Goal: Task Accomplishment & Management: Complete application form

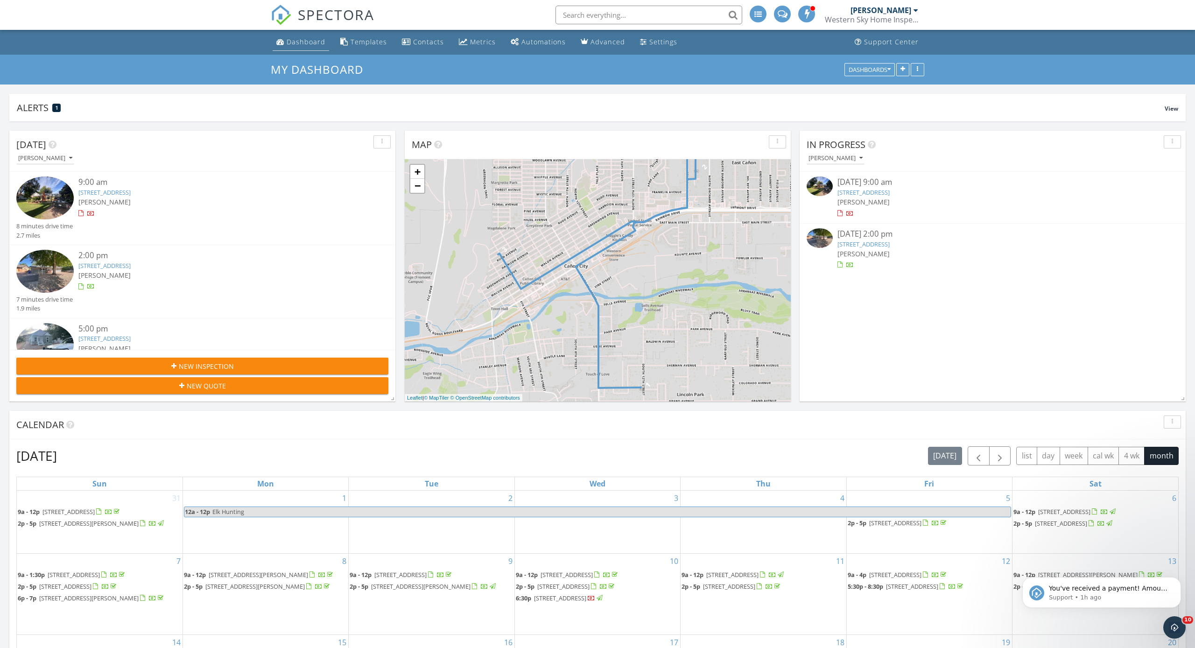
click at [310, 47] on link "Dashboard" at bounding box center [301, 42] width 56 height 17
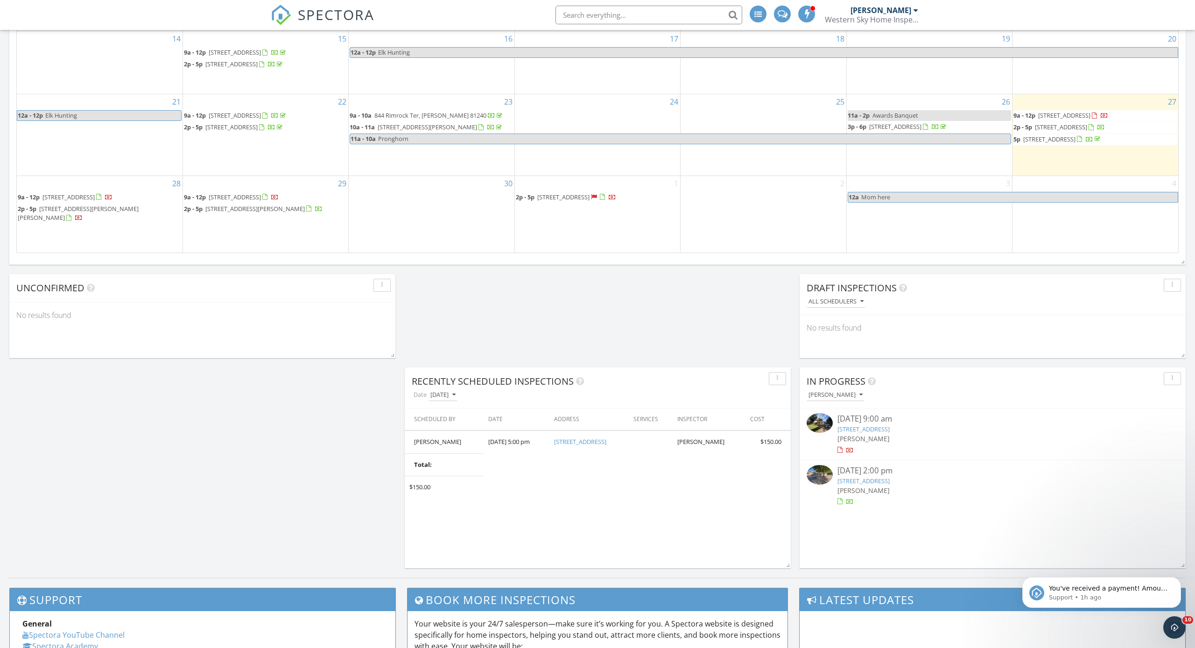
scroll to position [601, 0]
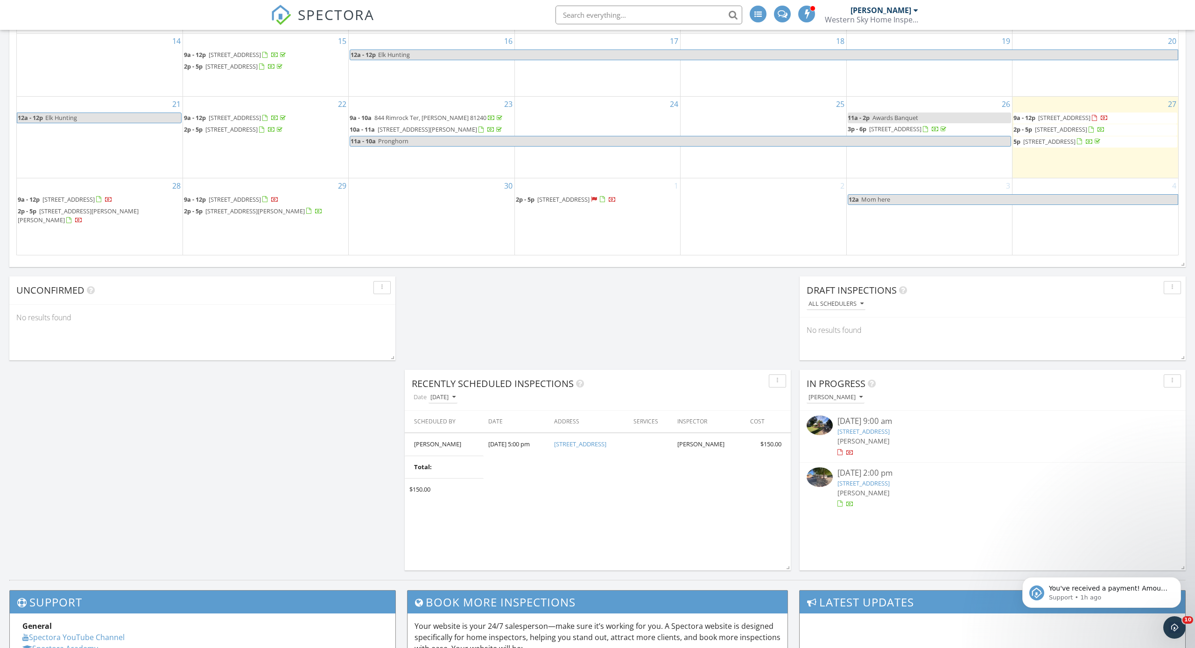
click at [569, 223] on div "1 2p - 5p 1337 York Ave, Cañon City 81212" at bounding box center [597, 216] width 165 height 77
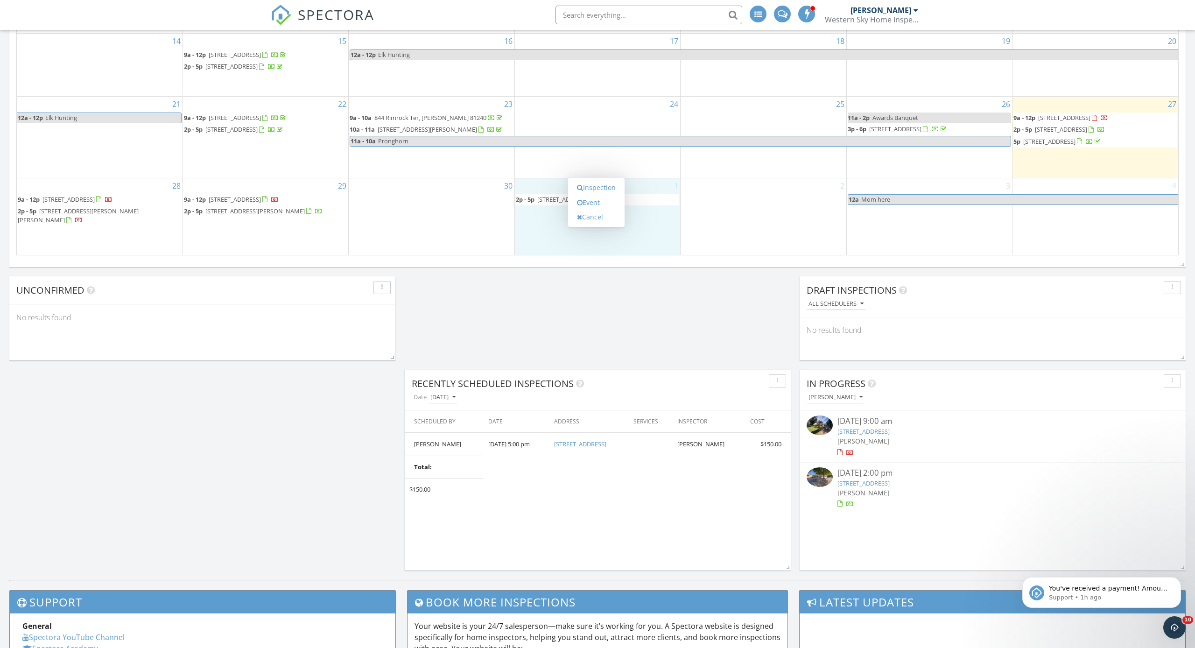
scroll to position [604, 0]
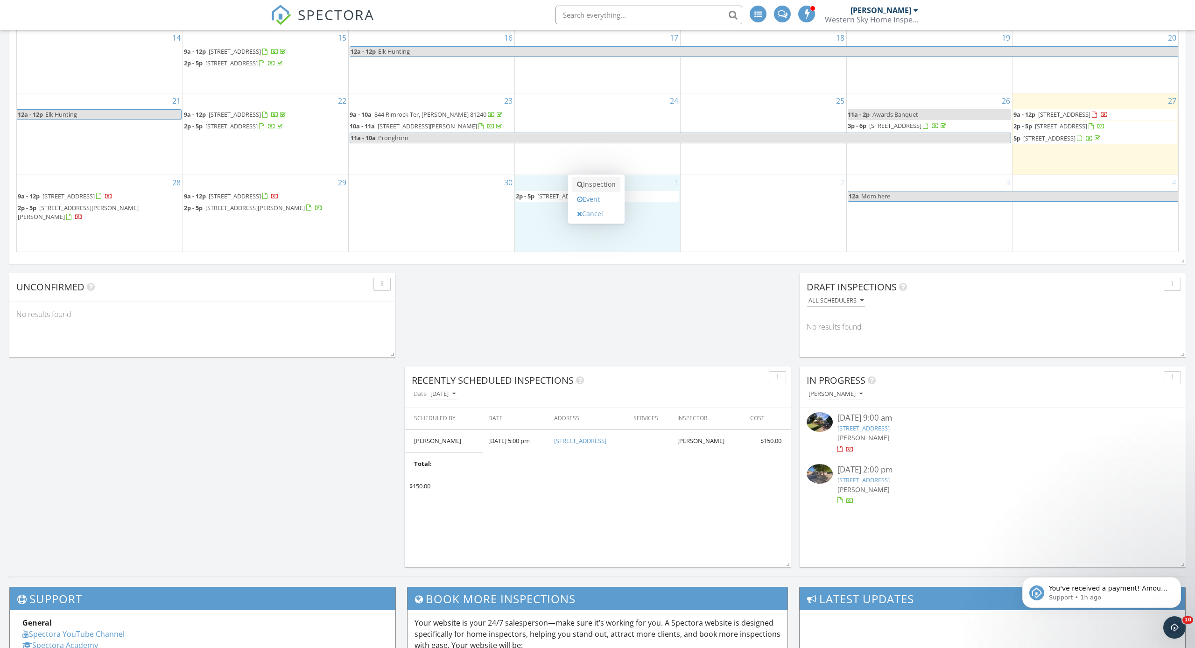
click at [607, 187] on link "Inspection" at bounding box center [596, 184] width 48 height 15
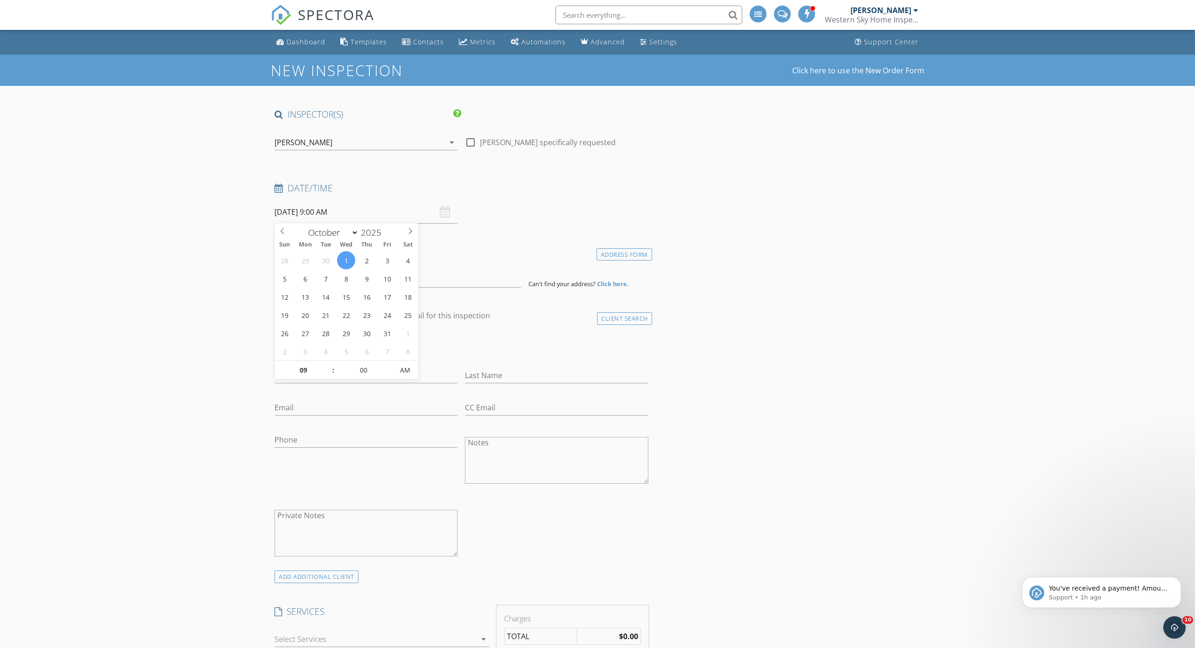
click at [326, 212] on input "10/01/2025 9:00 AM" at bounding box center [365, 212] width 183 height 23
type input "08"
type input "10/01/2025 8:00 AM"
click at [327, 374] on span at bounding box center [328, 374] width 7 height 9
drag, startPoint x: 259, startPoint y: 362, endPoint x: 265, endPoint y: 360, distance: 6.5
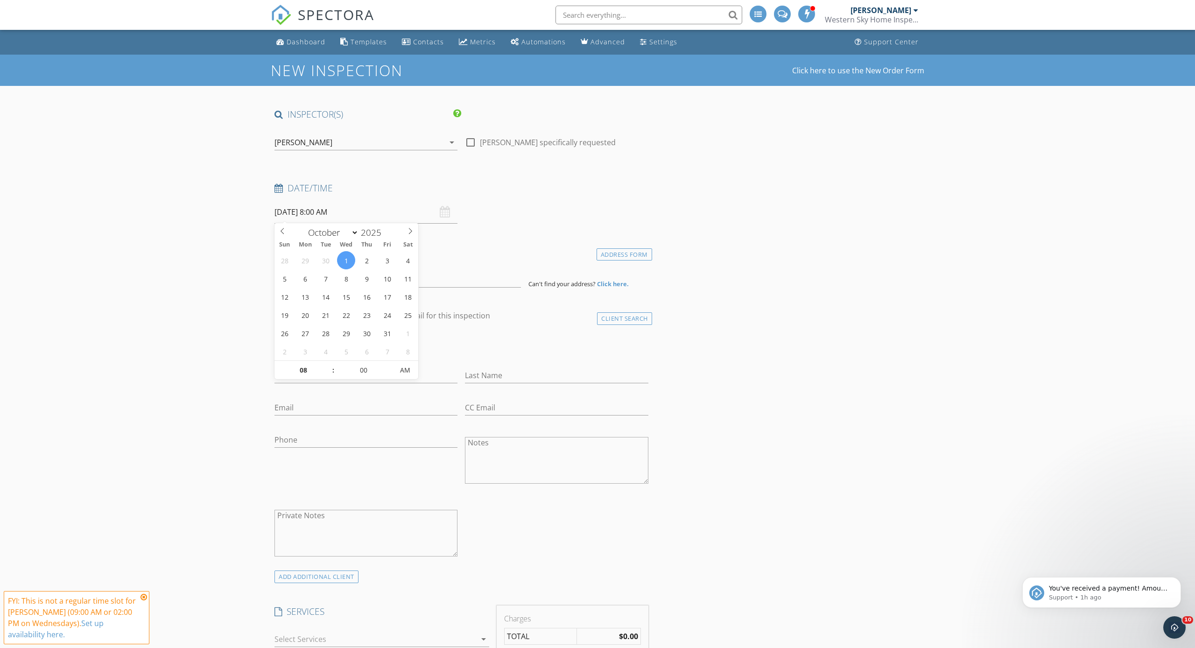
click at [287, 277] on input at bounding box center [397, 276] width 246 height 23
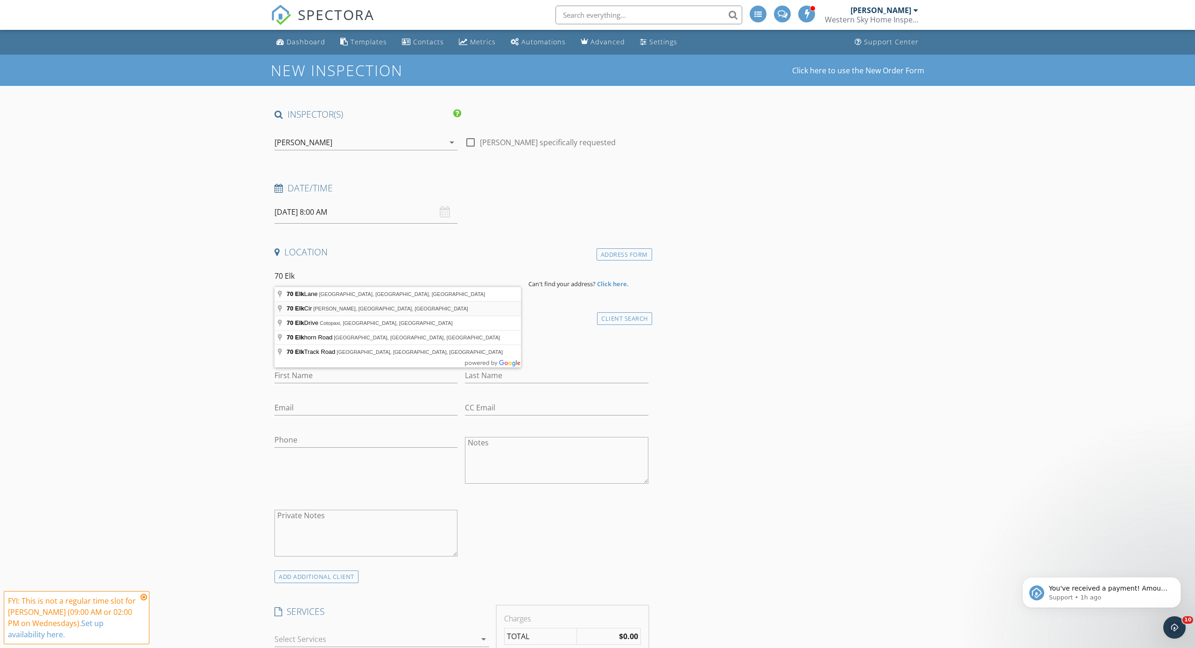
scroll to position [0, 0]
type input "70 Elk Cir, Guffey, CO, USA"
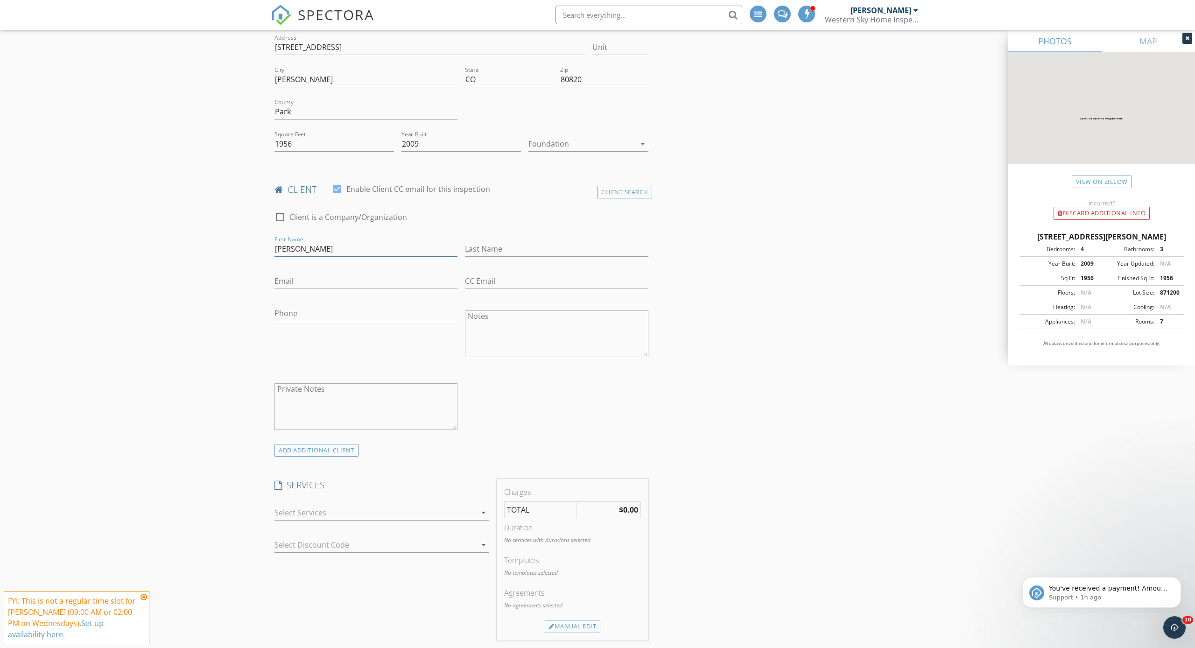
scroll to position [243, 0]
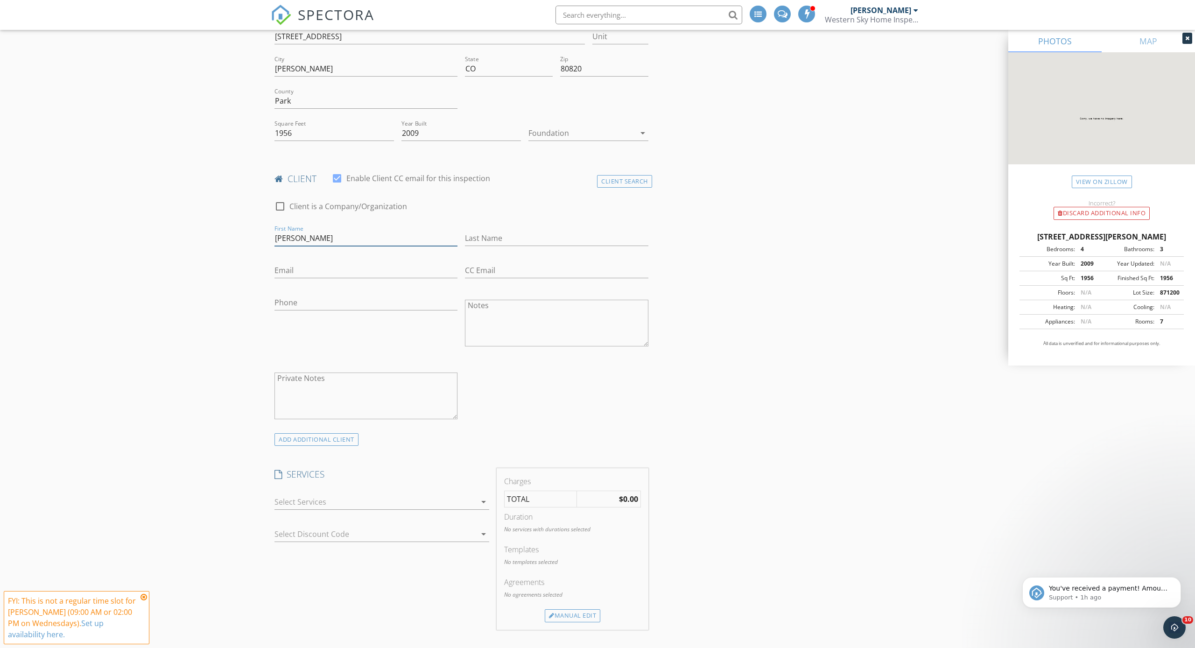
type input "Brian"
type input "Szymanski"
type input "szymanski73@yahoo.com"
type input "Szymanski73@yahoo.com"
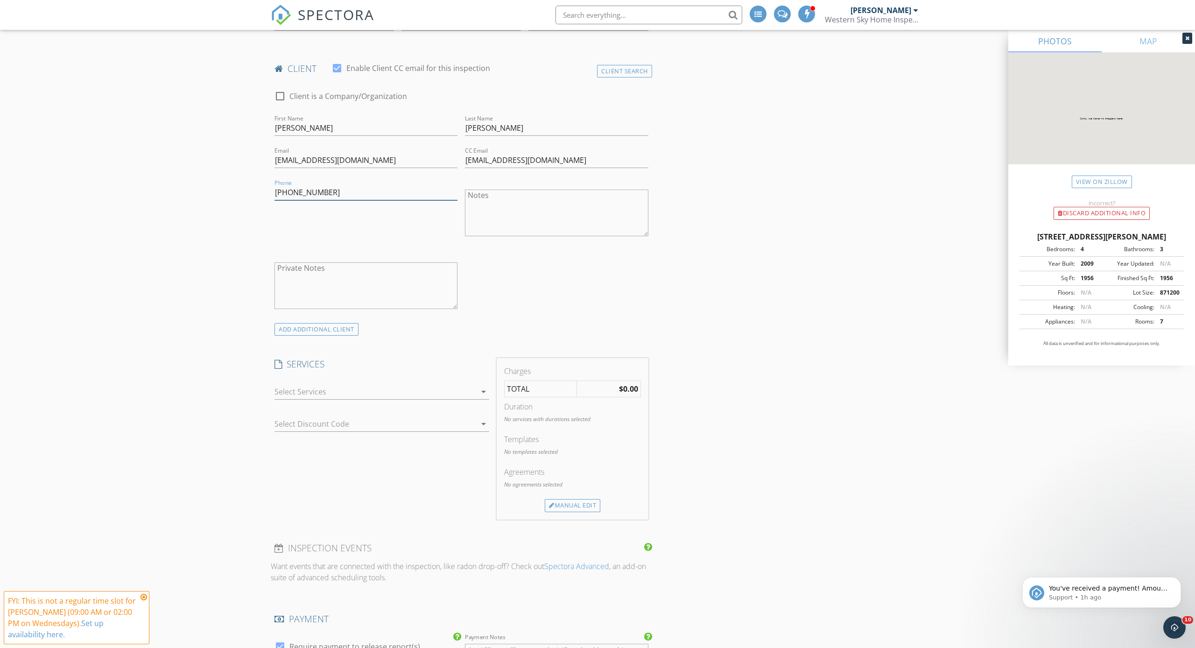
scroll to position [357, 0]
type input "760-936-7197"
click at [353, 389] on div at bounding box center [375, 387] width 202 height 15
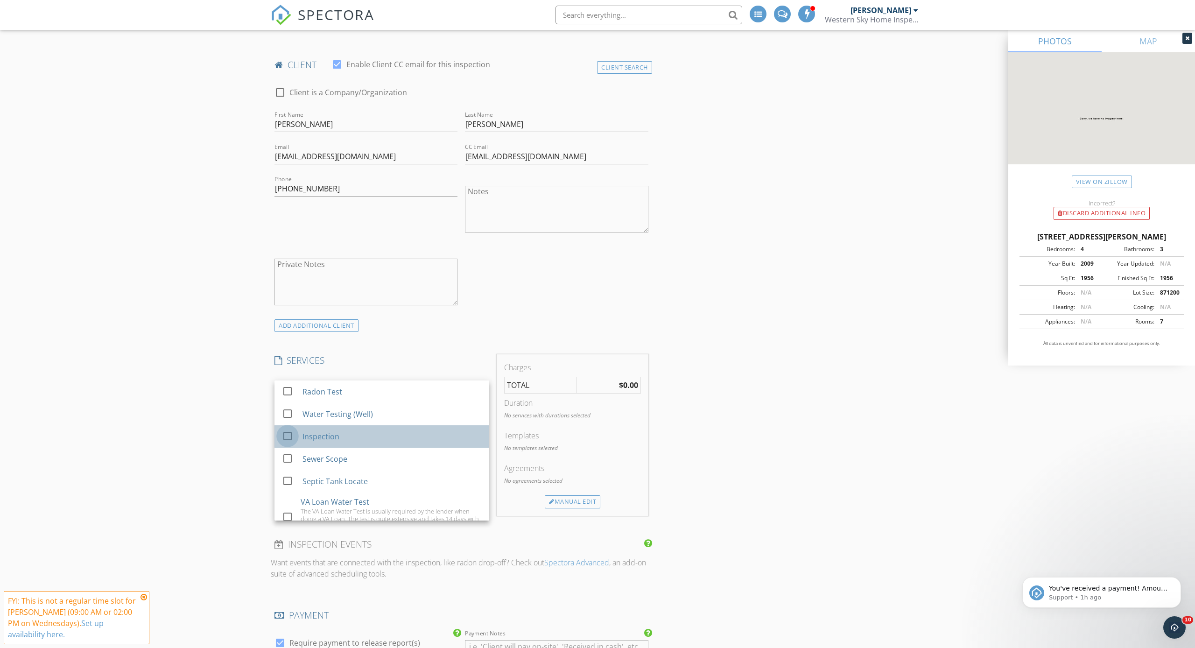
click at [289, 433] on div at bounding box center [288, 436] width 16 height 16
checkbox input "true"
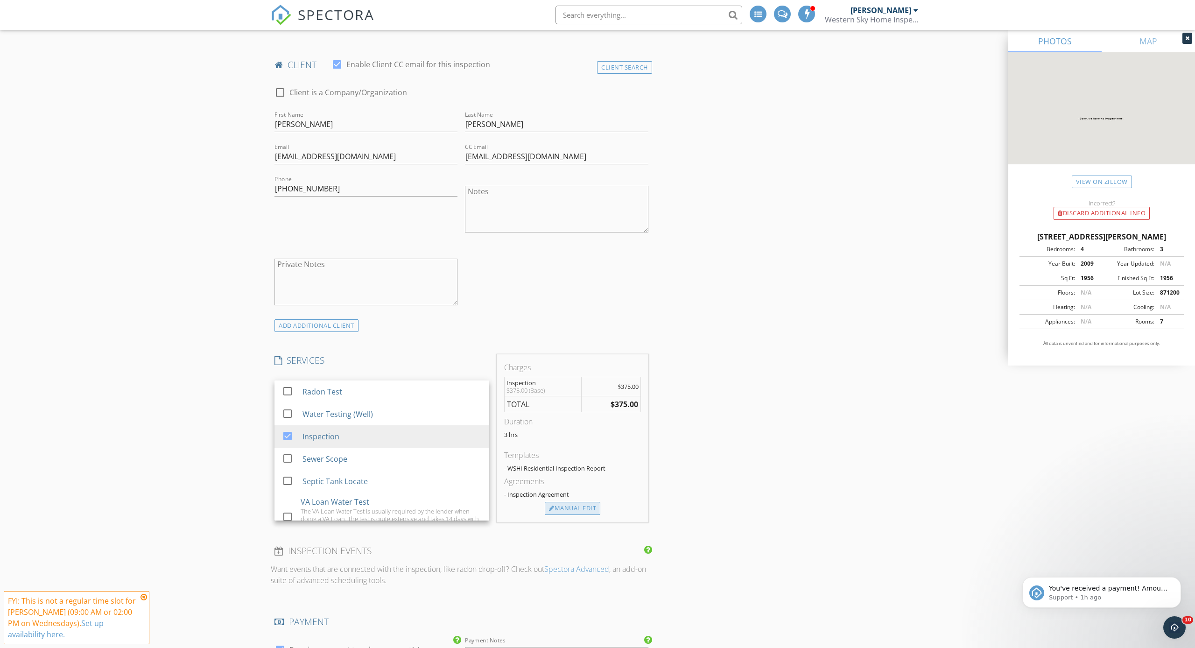
click at [587, 505] on div "Manual Edit" at bounding box center [573, 508] width 56 height 13
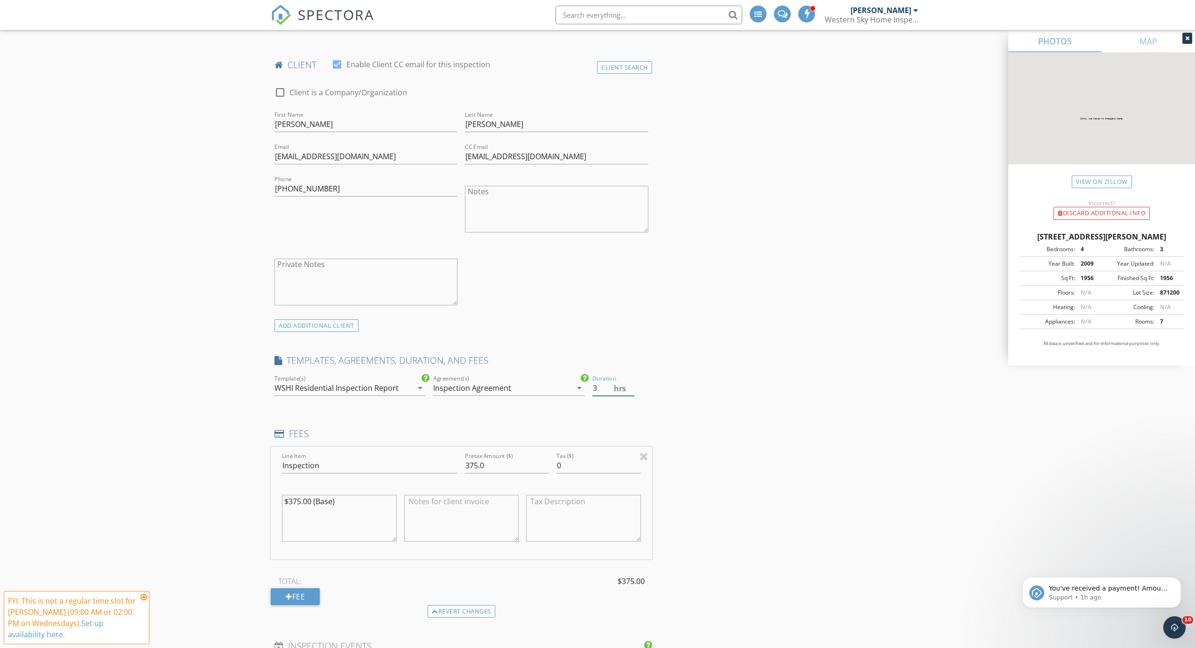
click at [598, 386] on input "3" at bounding box center [613, 387] width 42 height 15
type input "4"
type input "8"
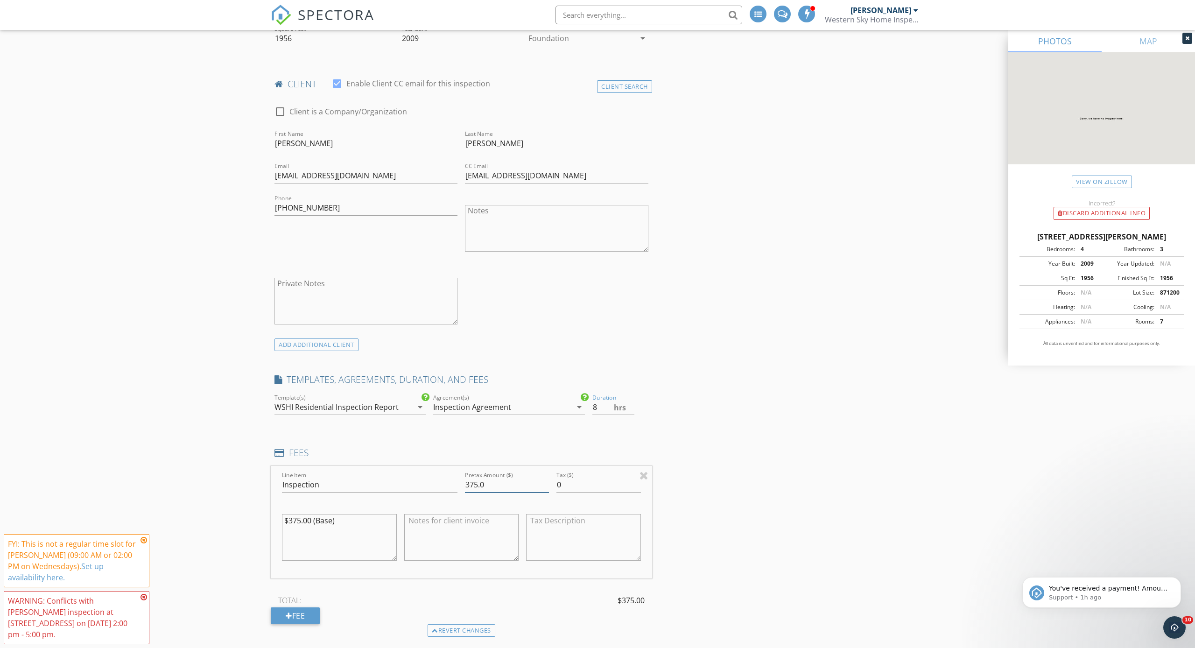
click at [478, 484] on input "375.0" at bounding box center [507, 484] width 84 height 15
type input "550.0"
click at [145, 544] on icon at bounding box center [144, 539] width 7 height 7
click at [146, 601] on icon at bounding box center [144, 596] width 7 height 7
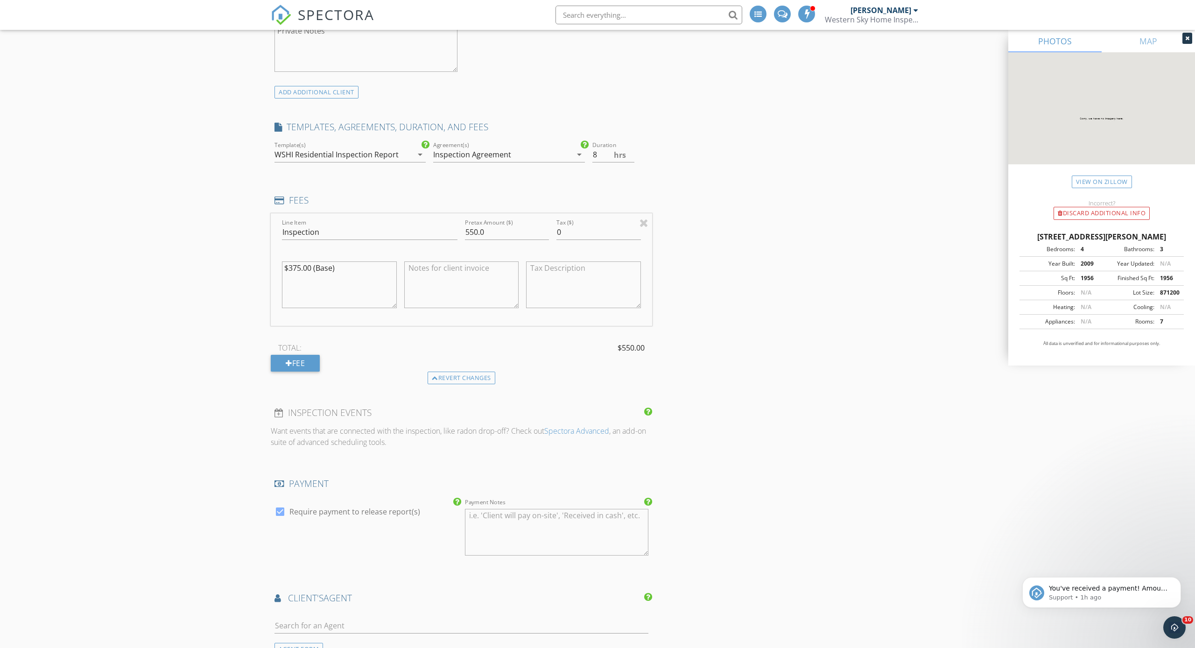
scroll to position [591, 0]
click at [345, 270] on textarea "$375.00 (Base)" at bounding box center [339, 284] width 115 height 47
type textarea "$375.00 (Base) ADU and Additional structures."
click at [600, 153] on input "8" at bounding box center [613, 154] width 42 height 15
type input "4"
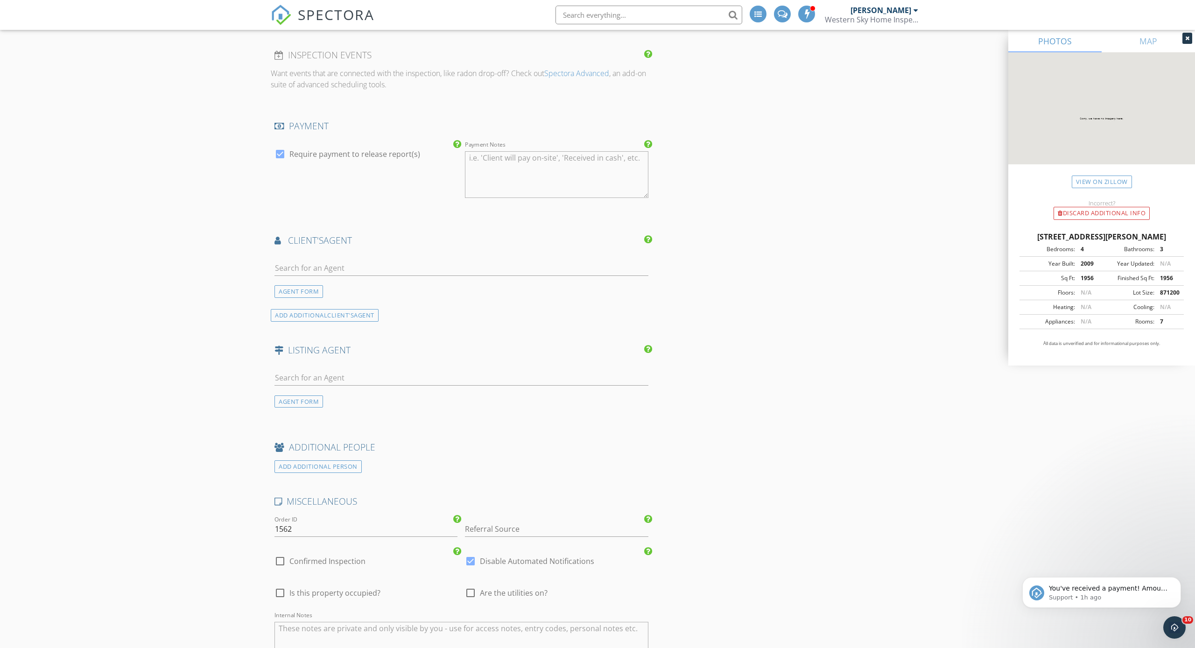
scroll to position [948, 0]
type input "4.5"
click at [279, 268] on input "text" at bounding box center [461, 267] width 374 height 15
type input "Travis"
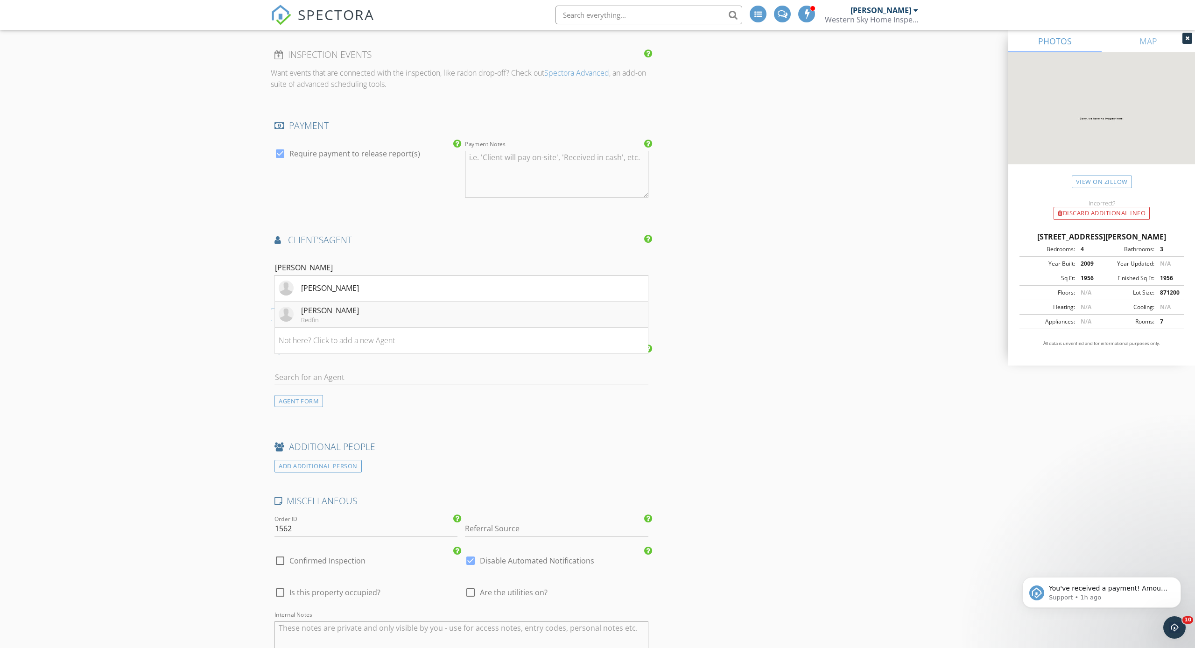
click at [315, 309] on div "Travis Fraker" at bounding box center [330, 310] width 58 height 11
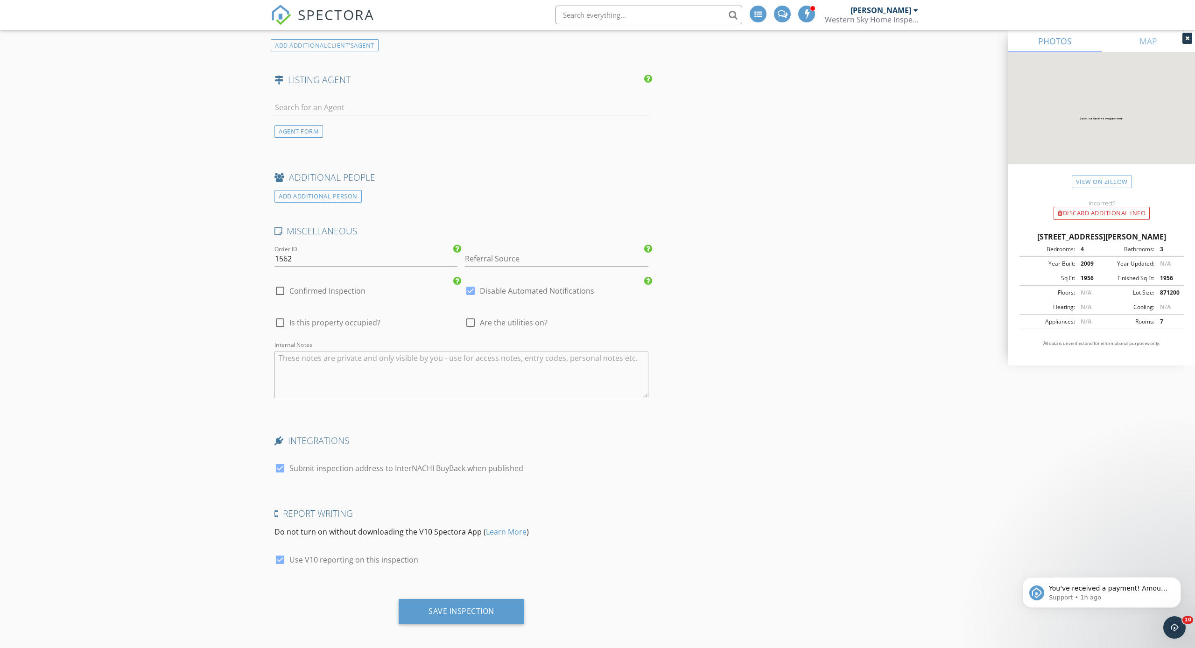
scroll to position [1430, 0]
click at [470, 611] on div "Save Inspection" at bounding box center [462, 611] width 66 height 9
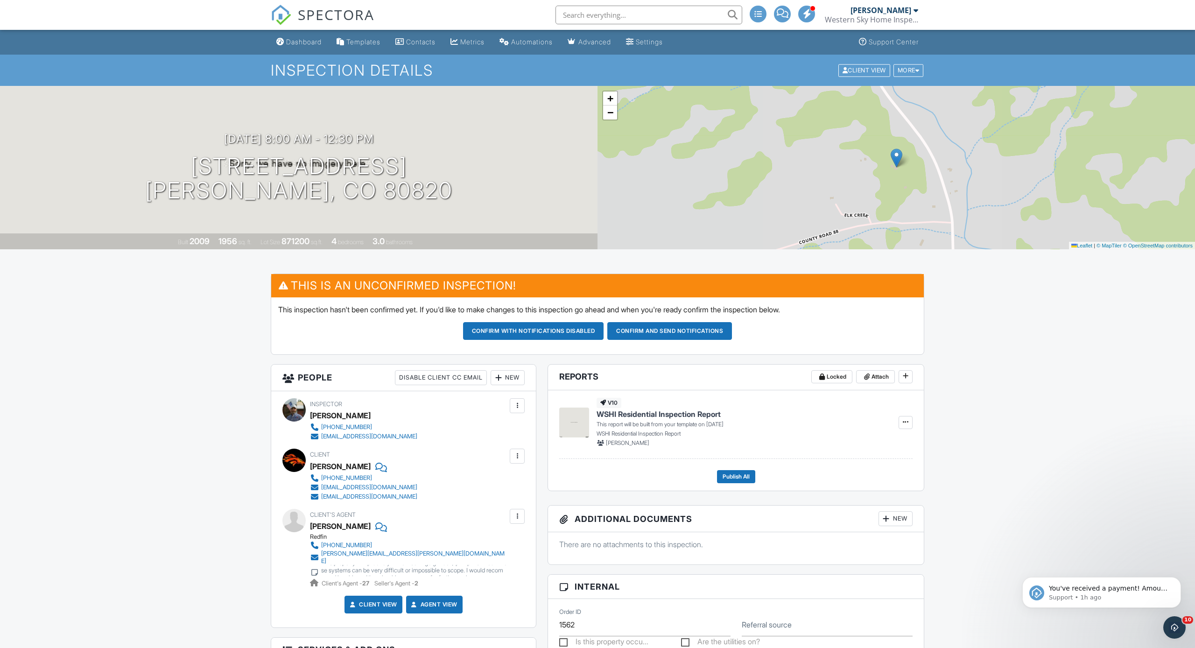
click at [514, 379] on div "New" at bounding box center [508, 377] width 34 height 15
click at [524, 453] on li "Listing Agent" at bounding box center [541, 452] width 92 height 23
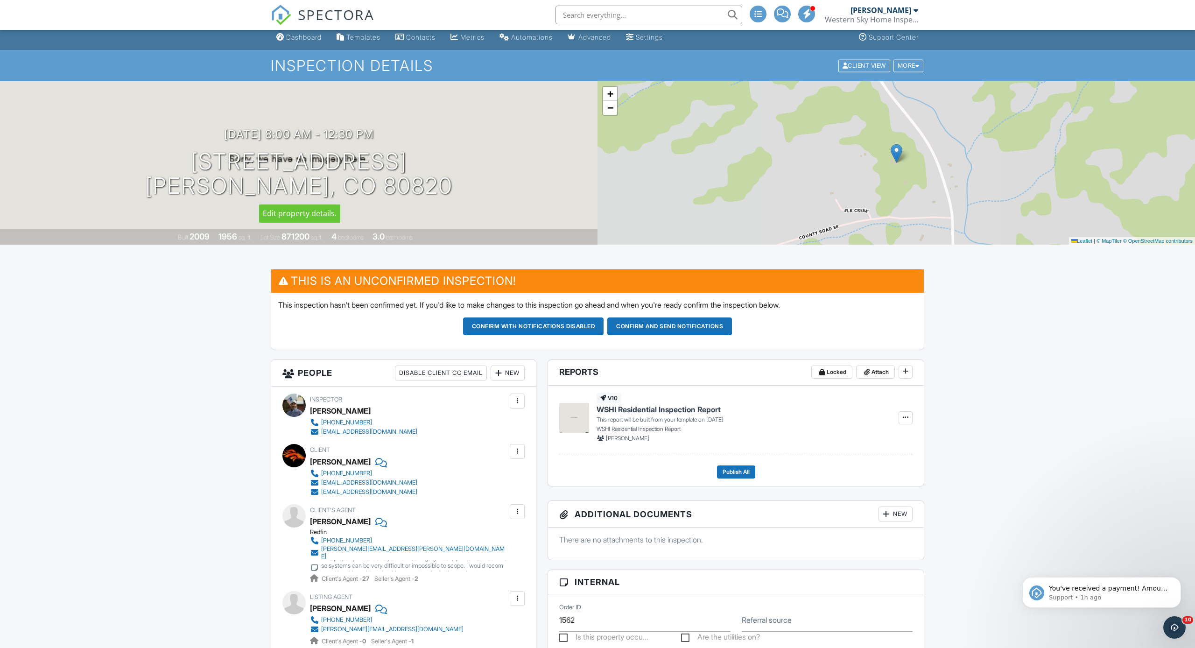
scroll to position [5, 0]
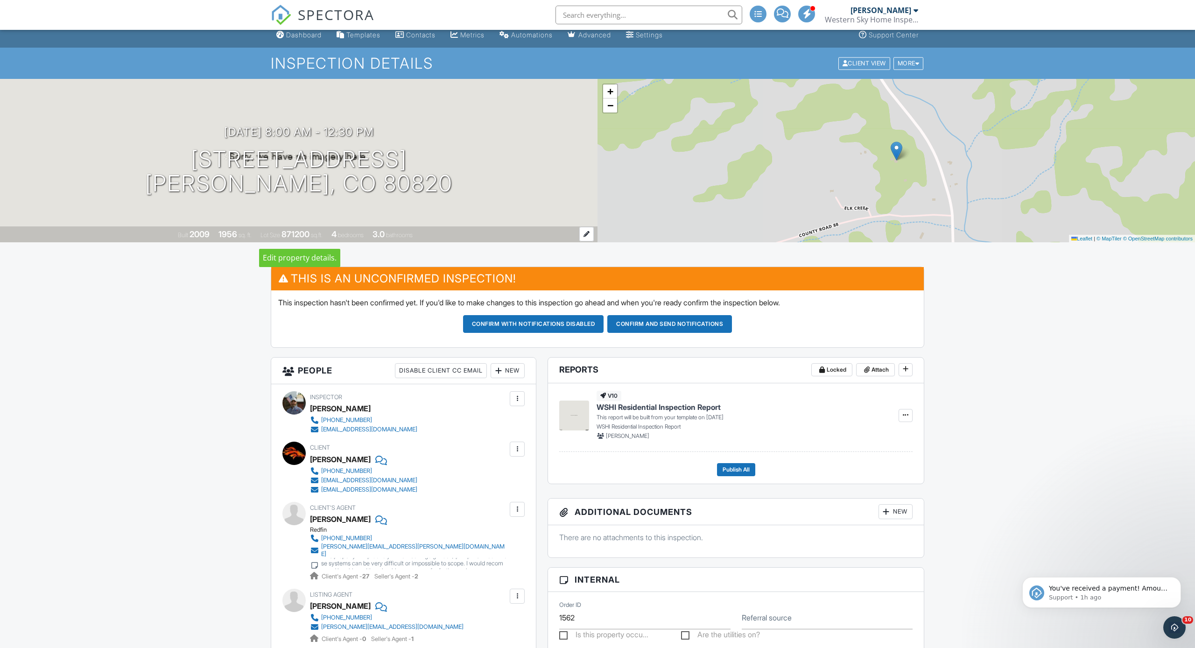
click at [223, 237] on div "1956" at bounding box center [227, 234] width 19 height 10
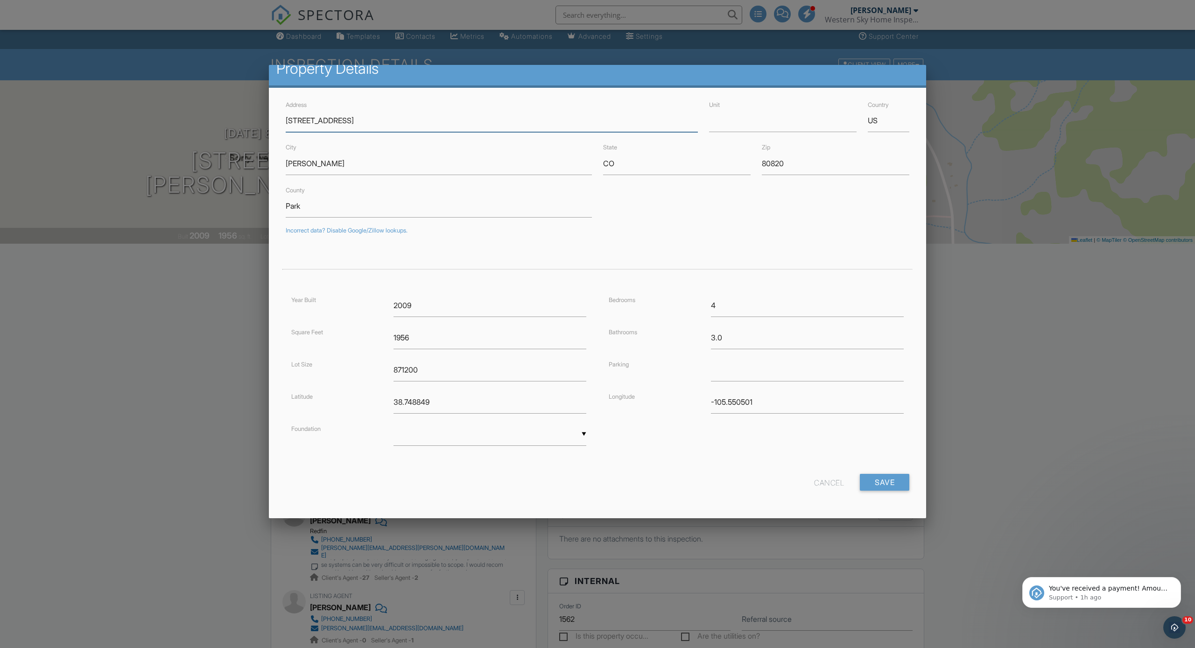
scroll to position [12, 0]
click at [415, 337] on input "1956" at bounding box center [490, 338] width 193 height 23
type input "1"
type input "2435"
click at [885, 481] on input "Save" at bounding box center [884, 483] width 49 height 17
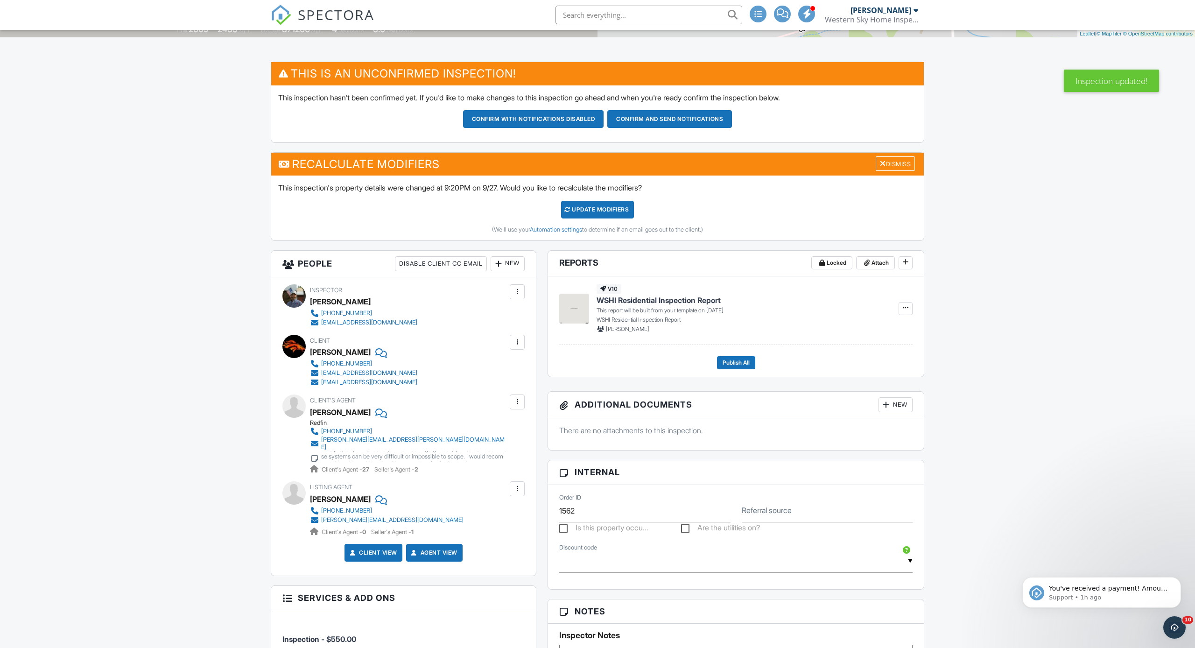
scroll to position [212, 0]
click at [521, 404] on div at bounding box center [517, 401] width 9 height 9
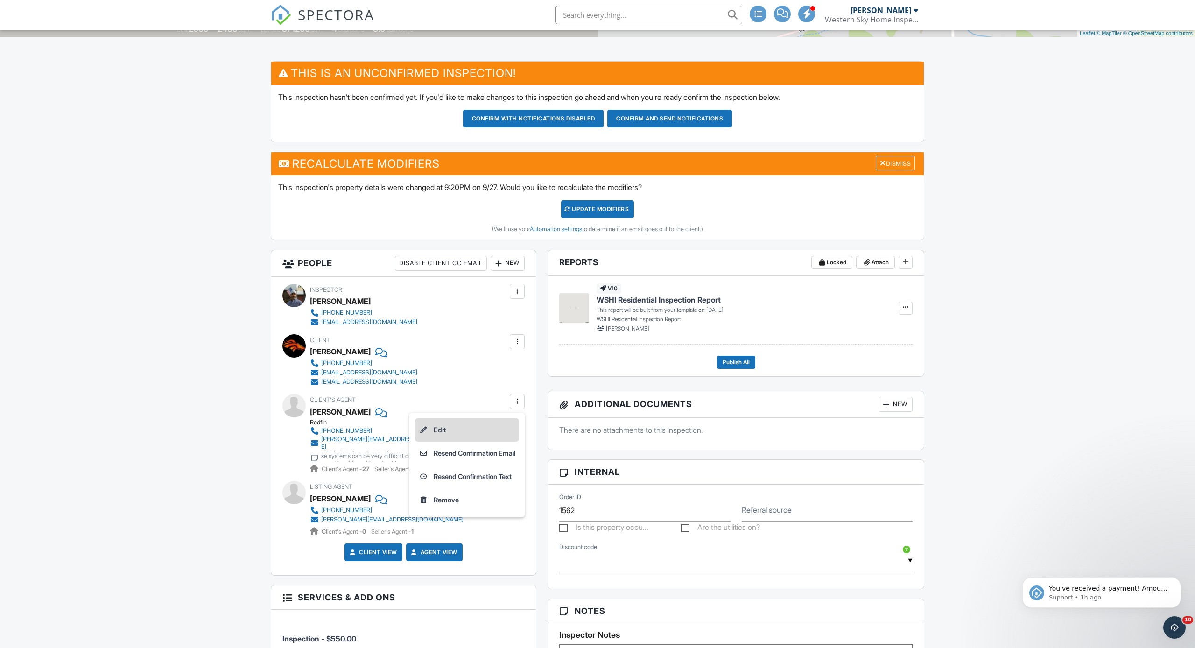
click at [436, 433] on li "Edit" at bounding box center [467, 429] width 104 height 23
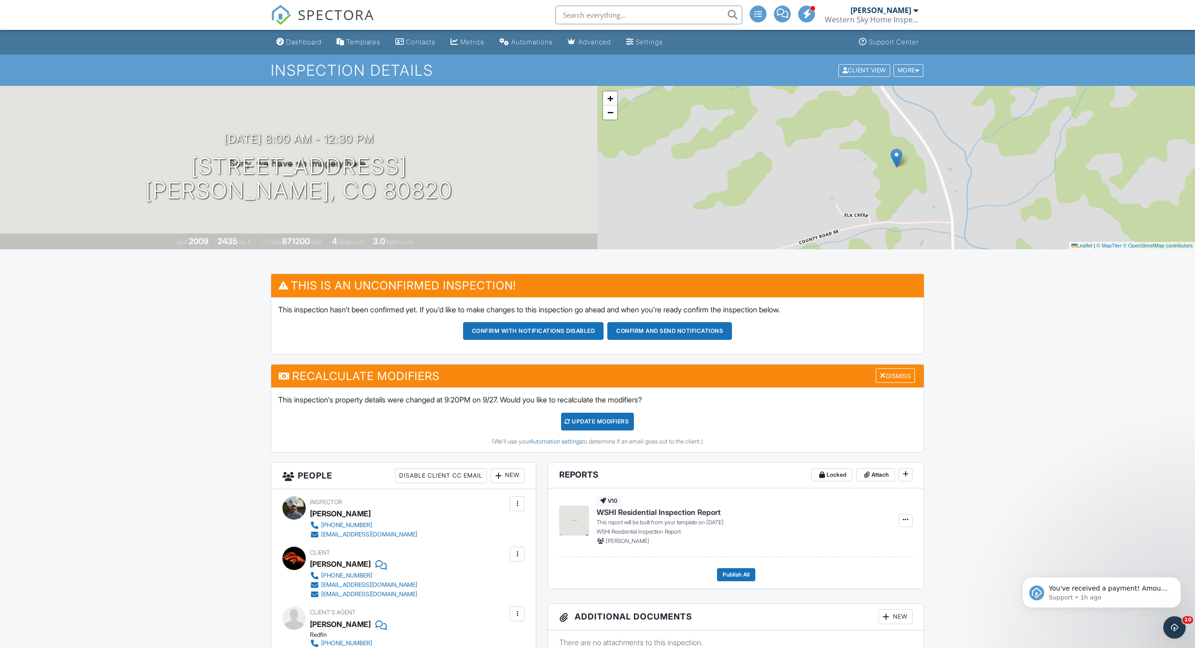
click at [606, 421] on div "UPDATE Modifiers" at bounding box center [597, 422] width 73 height 18
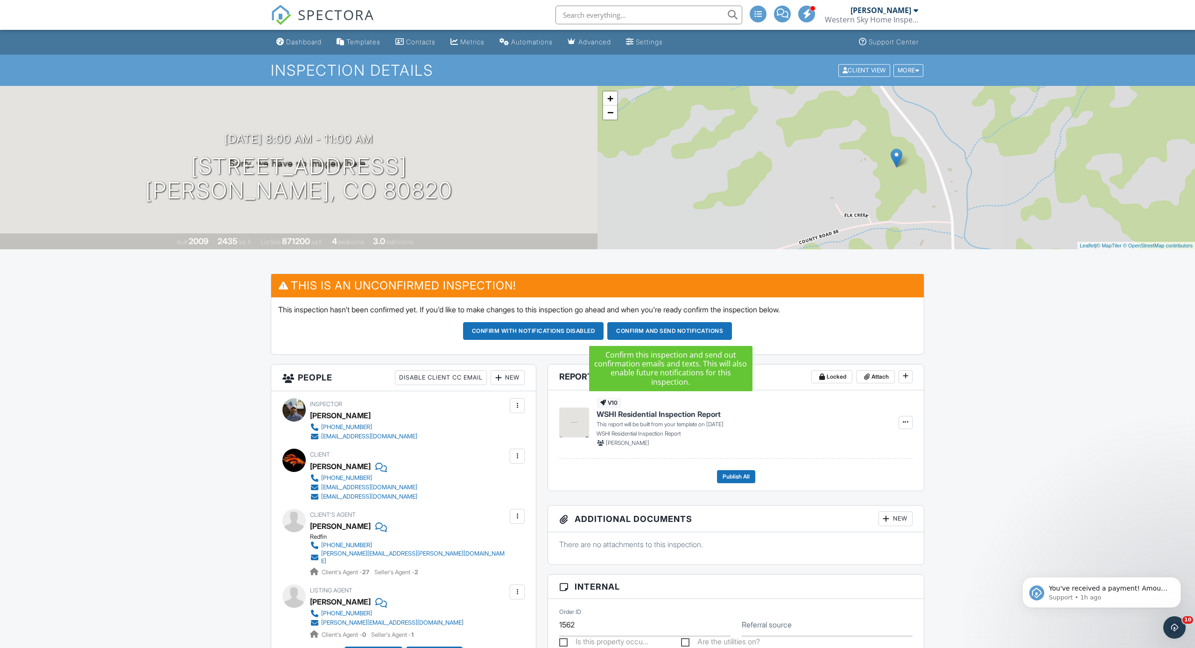
click at [687, 333] on button "Confirm and send notifications" at bounding box center [669, 331] width 125 height 18
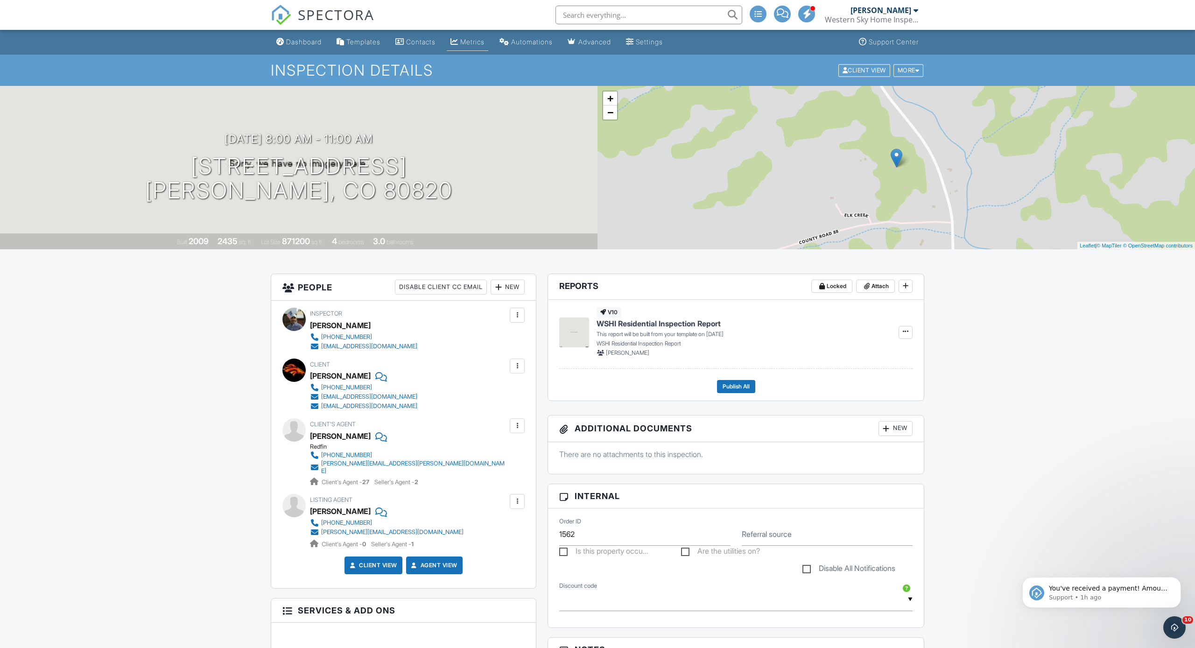
click at [480, 42] on div "Metrics" at bounding box center [472, 42] width 24 height 8
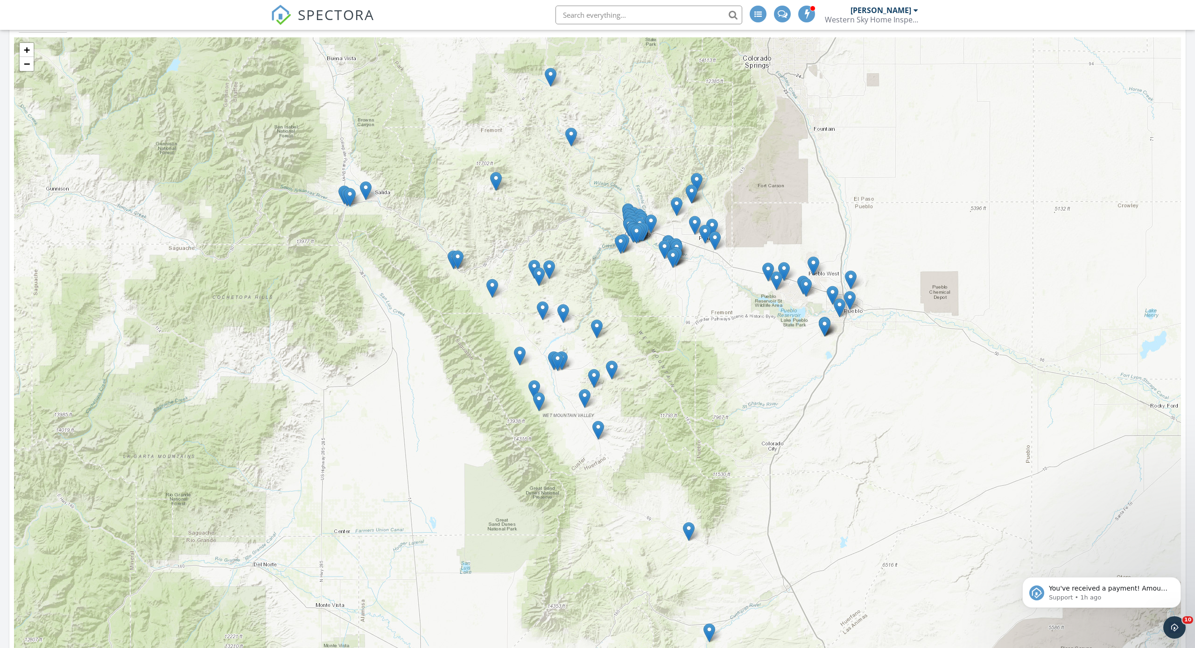
scroll to position [947, 0]
